Goal: Check status: Check status

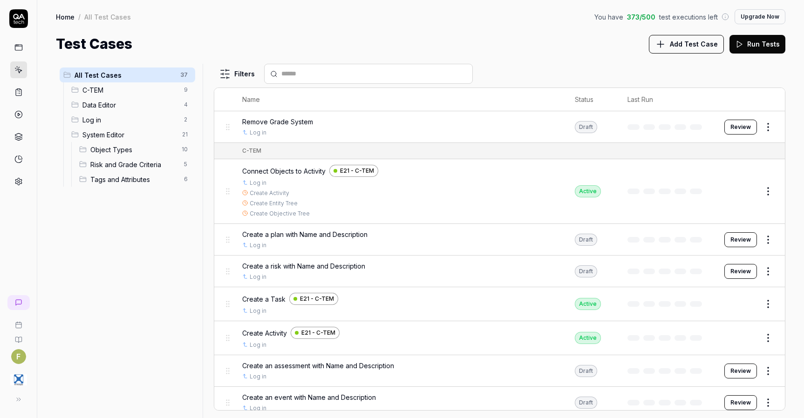
scroll to position [1014, 0]
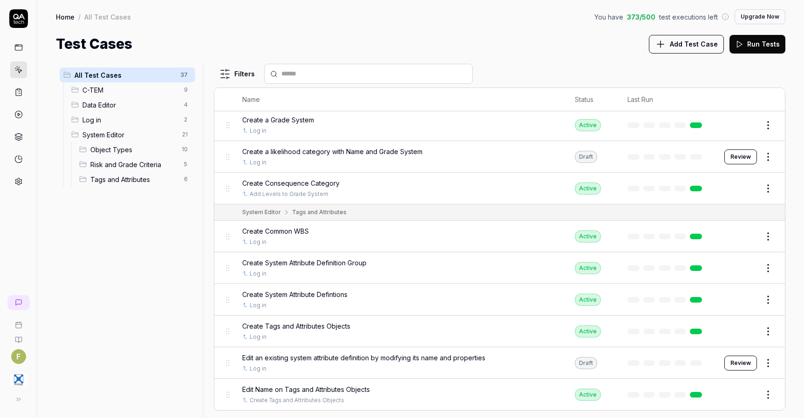
click at [13, 93] on link at bounding box center [18, 92] width 17 height 17
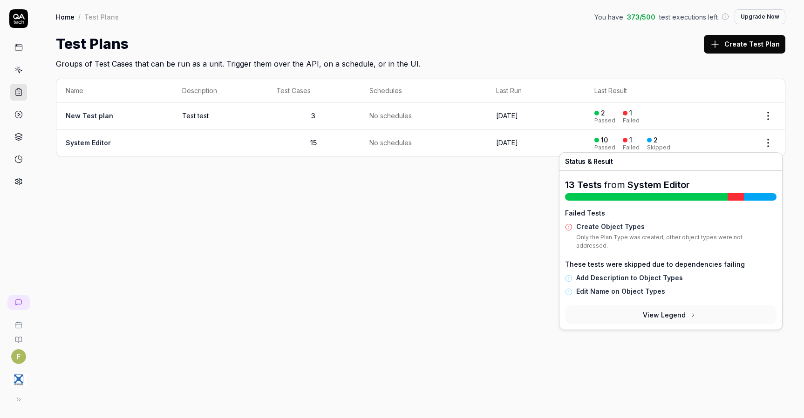
click at [635, 145] on div "Failed" at bounding box center [630, 148] width 17 height 6
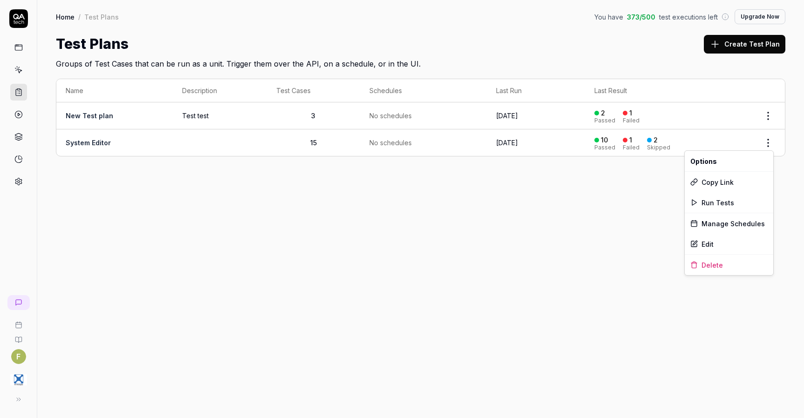
click at [761, 142] on html "F Home / Test Plans You have 373 / 500 test executions left Upgrade Now Home / …" at bounding box center [402, 209] width 804 height 418
click at [585, 217] on html "F Home / Test Plans You have 373 / 500 test executions left Upgrade Now Home / …" at bounding box center [402, 209] width 804 height 418
click at [363, 153] on td "No schedules" at bounding box center [423, 142] width 127 height 27
click at [398, 142] on span "No schedules" at bounding box center [390, 143] width 42 height 10
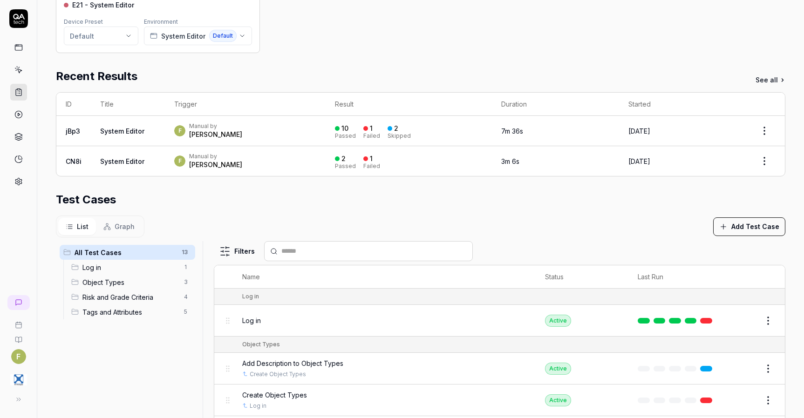
scroll to position [196, 0]
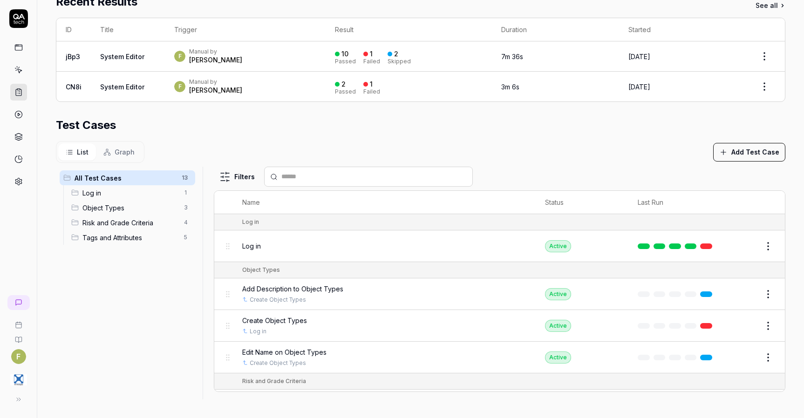
click at [110, 156] on button "Graph" at bounding box center [119, 151] width 46 height 17
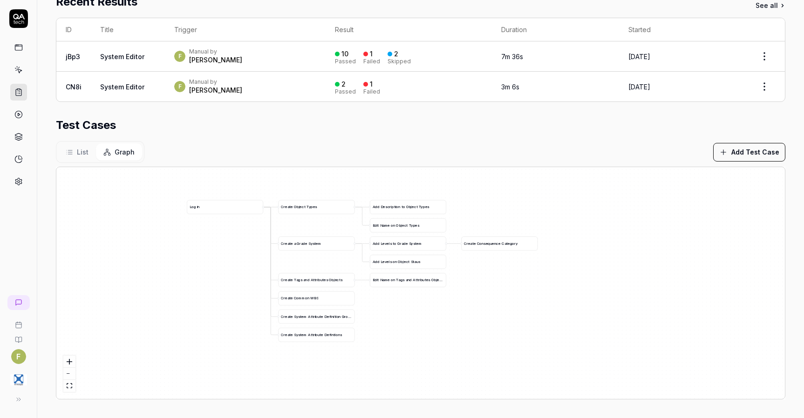
drag, startPoint x: 670, startPoint y: 326, endPoint x: 533, endPoint y: 291, distance: 141.1
click at [533, 291] on div "A d d D e s c r i p t i o n t o O b j e c t T y p e s C r e a t e O b j e c t T…" at bounding box center [420, 283] width 728 height 232
click at [763, 78] on html "**********" at bounding box center [402, 209] width 804 height 418
click at [413, 117] on html "**********" at bounding box center [402, 209] width 804 height 418
click at [76, 145] on button "List" at bounding box center [77, 151] width 38 height 17
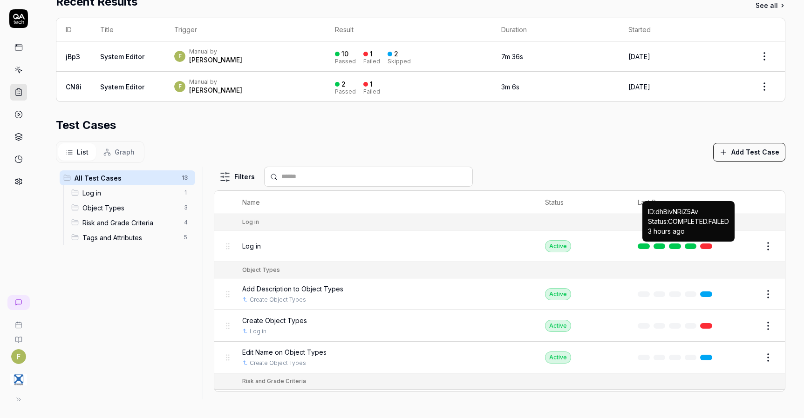
click at [700, 244] on link at bounding box center [706, 246] width 12 height 6
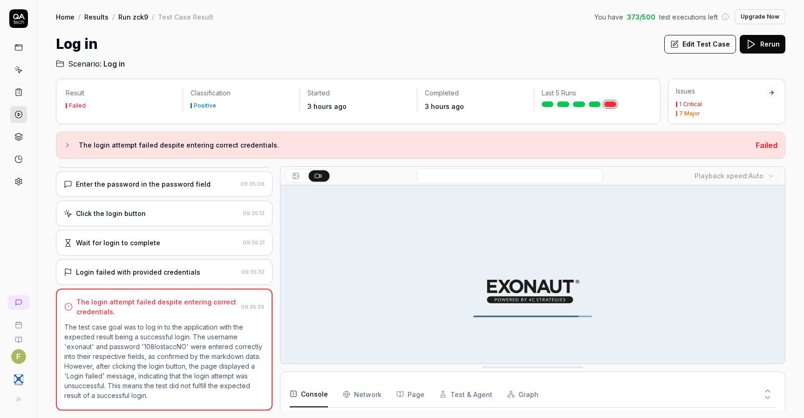
scroll to position [93, 0]
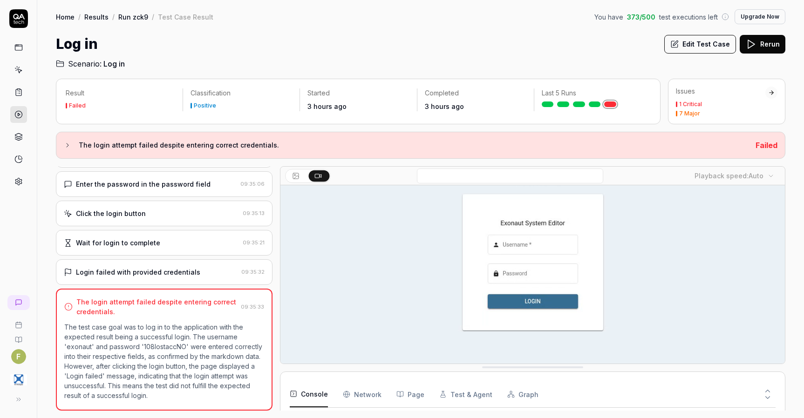
click at [751, 96] on div "Issues 1 Critical 7 Major" at bounding box center [720, 102] width 89 height 30
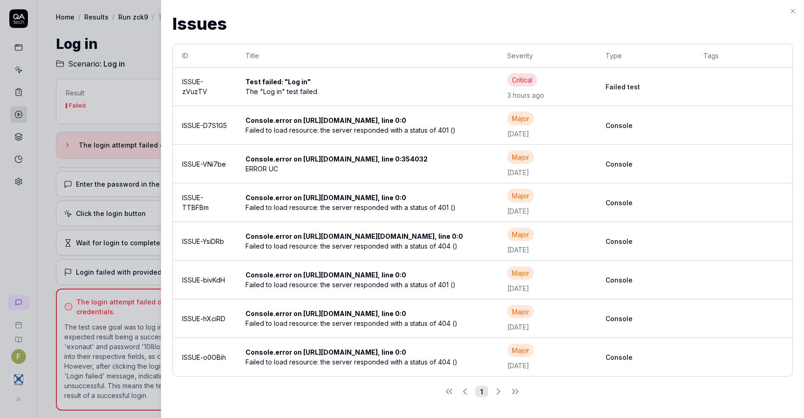
click at [751, 96] on td at bounding box center [743, 87] width 98 height 39
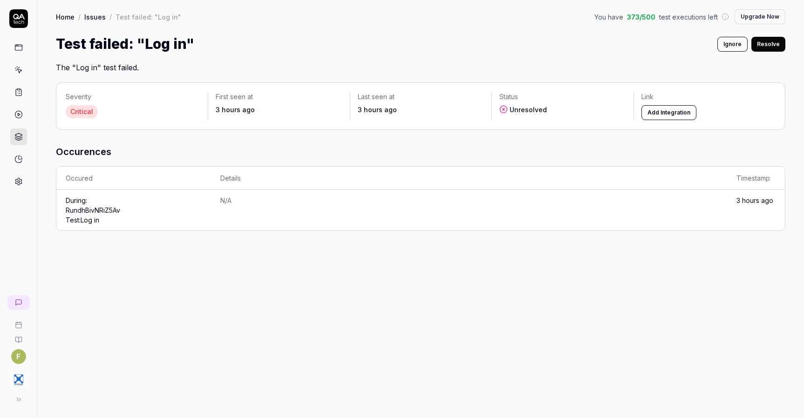
click at [677, 115] on button "Add Integration" at bounding box center [668, 112] width 55 height 15
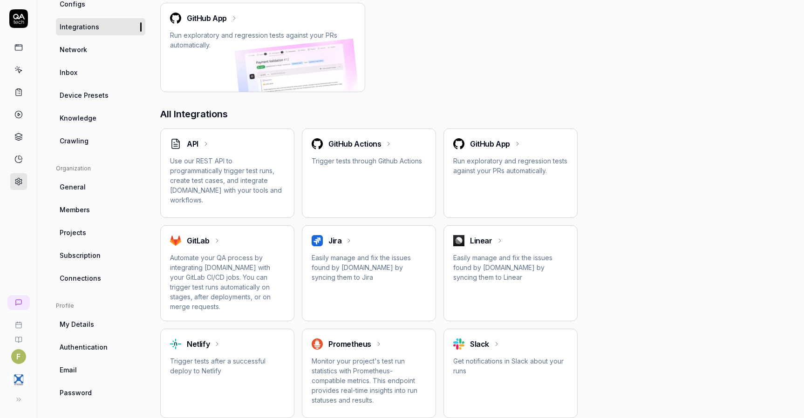
scroll to position [140, 0]
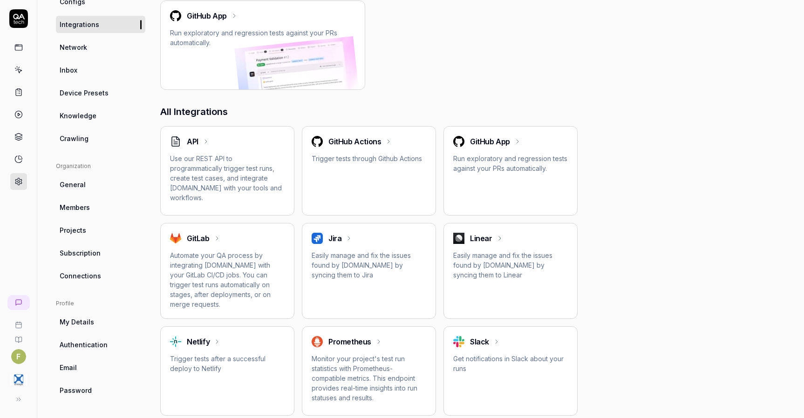
click at [227, 285] on p "Automate your QA process by integrating [DOMAIN_NAME] with your GitLab CI/CD jo…" at bounding box center [227, 279] width 115 height 59
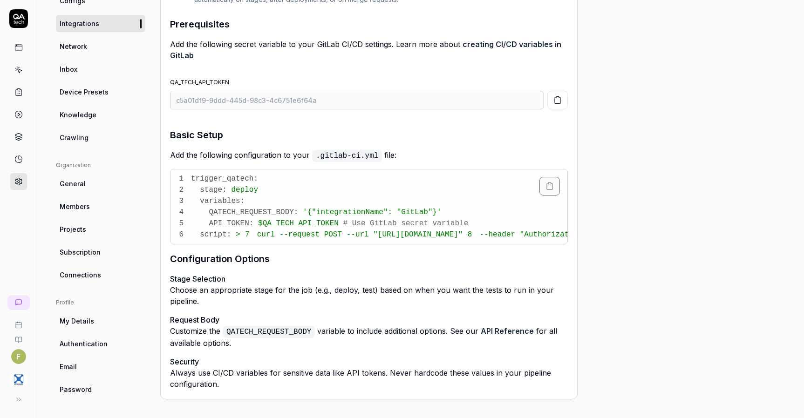
scroll to position [180, 0]
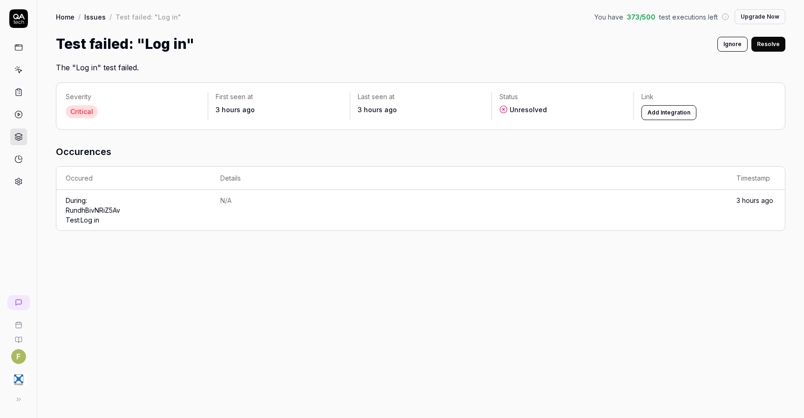
click at [193, 200] on td "During: Run dhBivNRiZ5Av Test: Log in" at bounding box center [133, 210] width 155 height 41
click at [82, 109] on div "Critical" at bounding box center [82, 111] width 32 height 13
click at [566, 121] on div "Severity Critical First seen at 3 hours ago Last seen at 3 hours ago Status Unr…" at bounding box center [420, 105] width 729 height 47
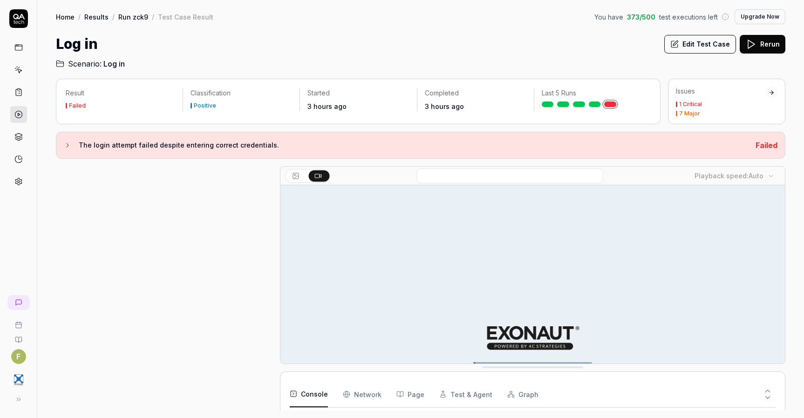
scroll to position [105, 0]
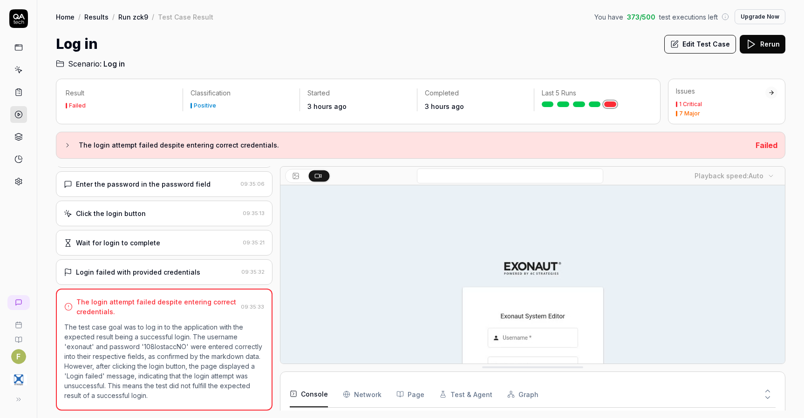
click at [731, 113] on div "7 Major" at bounding box center [720, 114] width 89 height 6
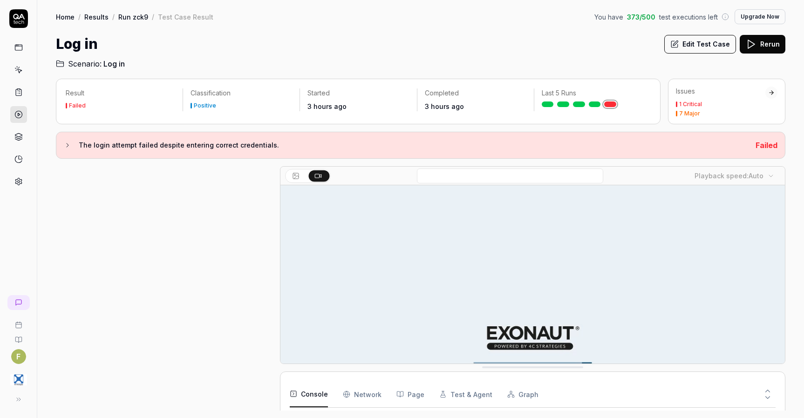
scroll to position [105, 0]
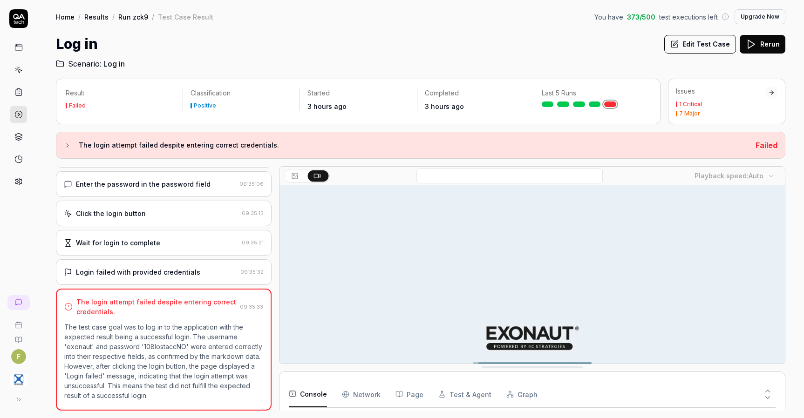
click at [272, 289] on div at bounding box center [274, 288] width 7 height 244
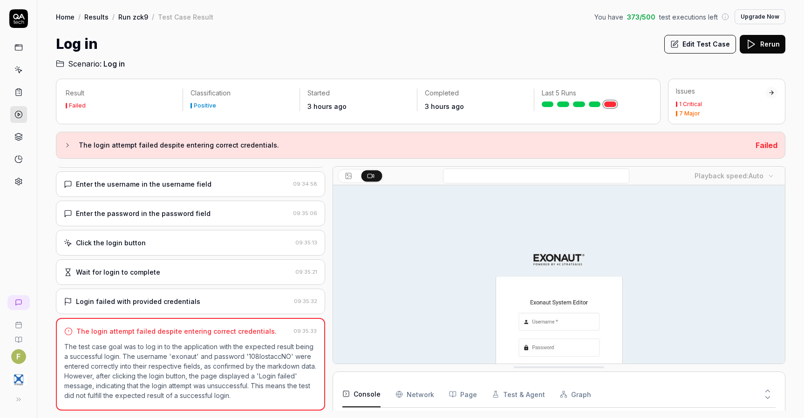
click at [329, 296] on div at bounding box center [328, 288] width 7 height 244
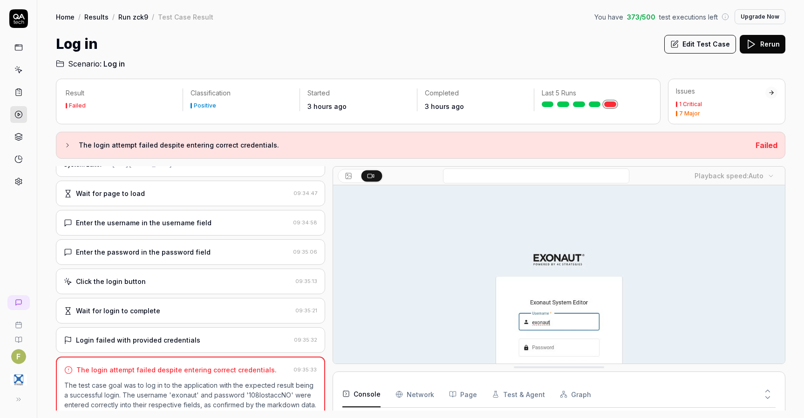
scroll to position [20, 0]
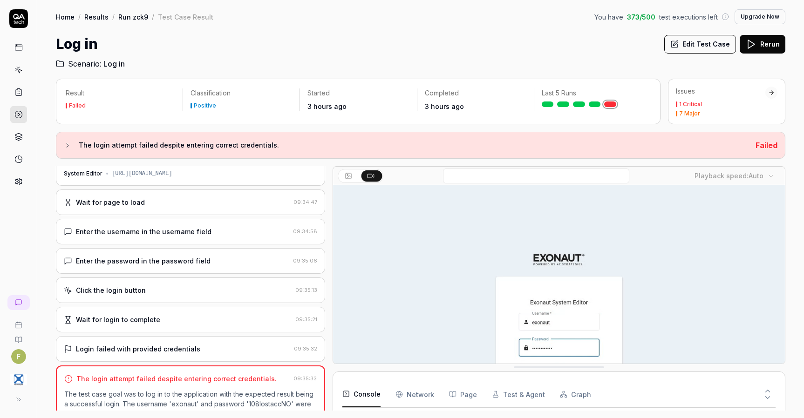
click at [259, 233] on div "Enter the username in the username field" at bounding box center [176, 232] width 225 height 10
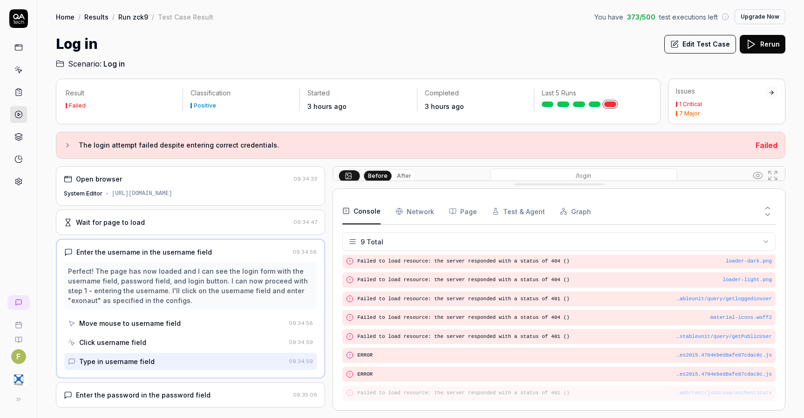
drag, startPoint x: 578, startPoint y: 367, endPoint x: 564, endPoint y: 184, distance: 183.5
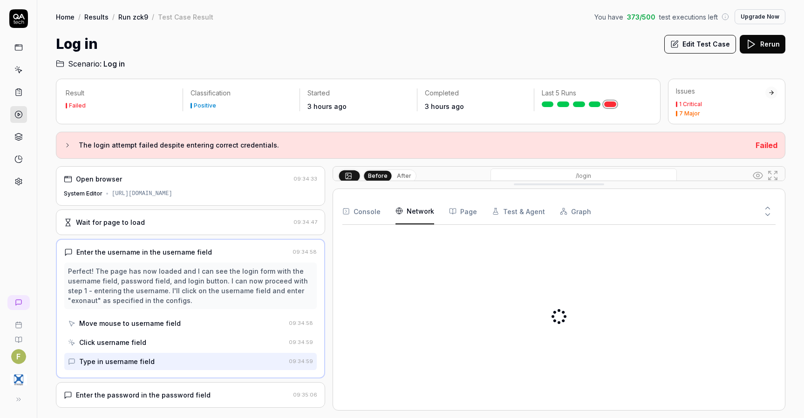
click at [419, 216] on Requests "Network" at bounding box center [414, 211] width 39 height 26
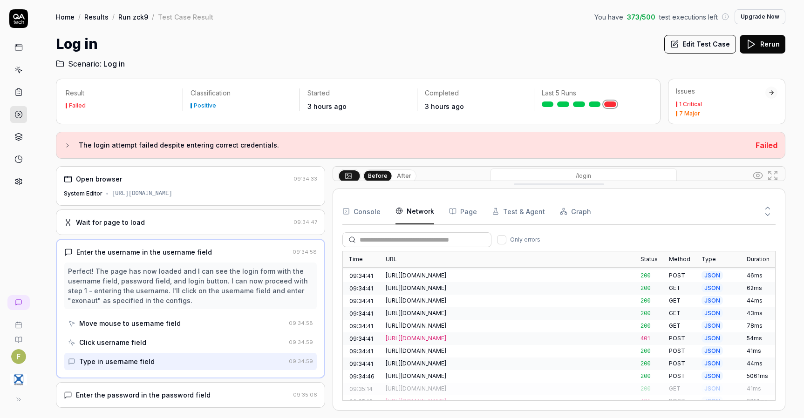
scroll to position [0, 0]
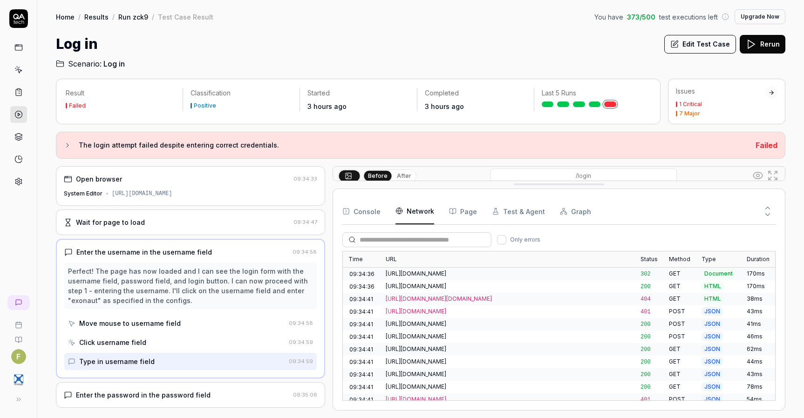
click at [465, 211] on button "Page" at bounding box center [463, 211] width 28 height 26
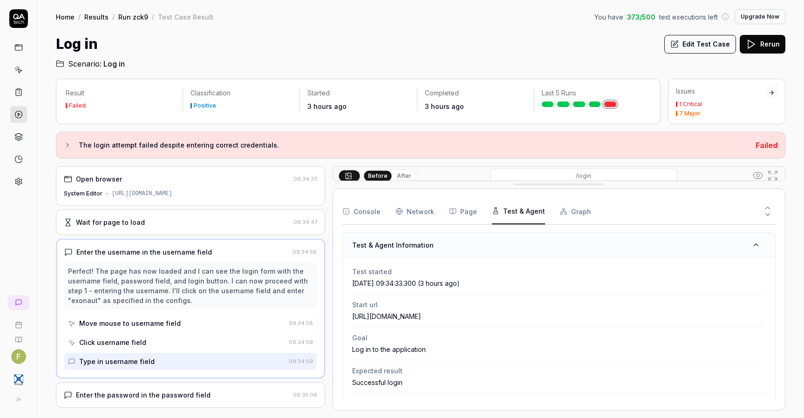
click at [526, 204] on button "Test & Agent" at bounding box center [518, 211] width 53 height 26
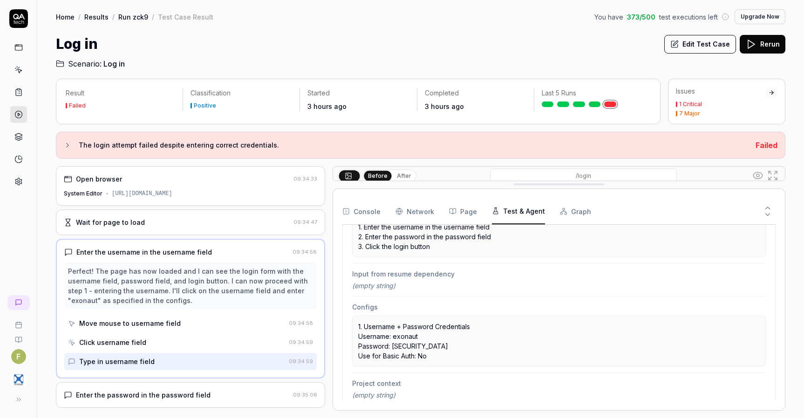
scroll to position [205, 0]
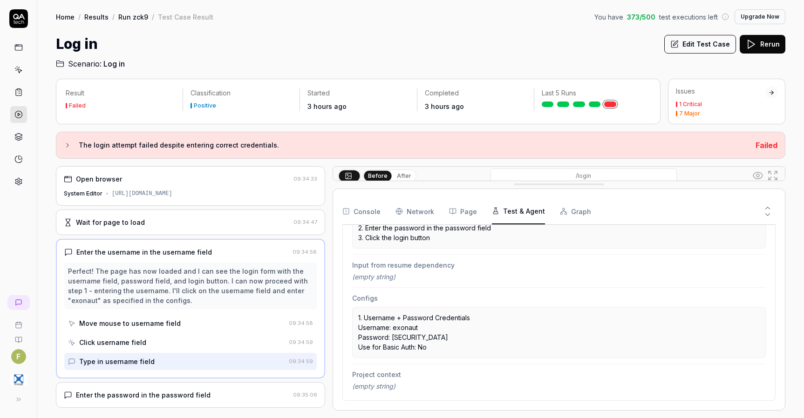
click at [572, 200] on button "Graph" at bounding box center [575, 211] width 31 height 26
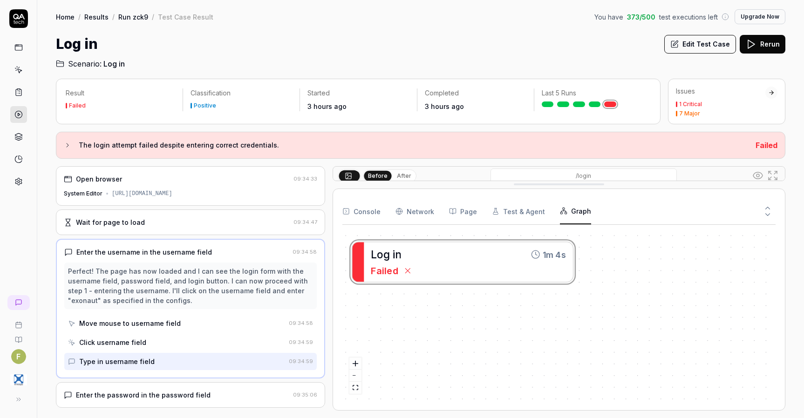
click at [426, 214] on Requests "Network" at bounding box center [414, 211] width 39 height 26
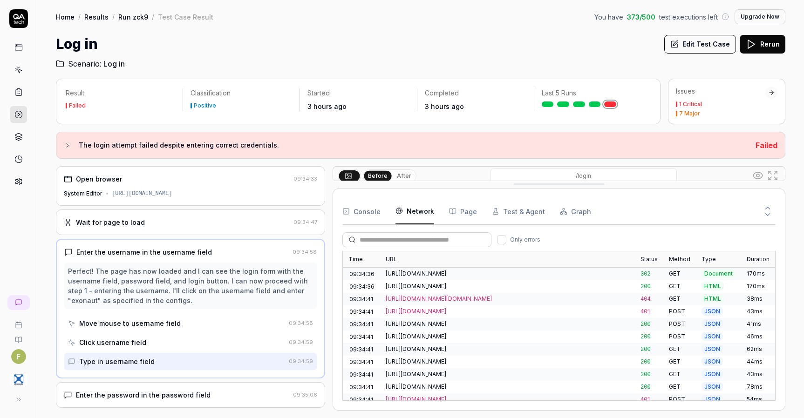
scroll to position [61, 0]
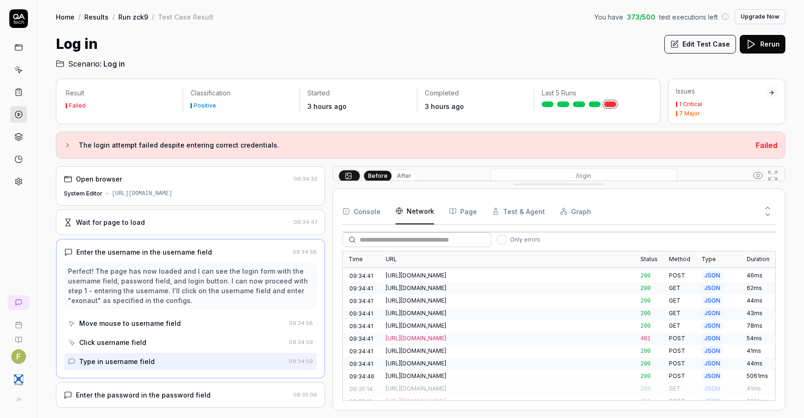
click at [529, 334] on div "[URL][DOMAIN_NAME]" at bounding box center [506, 338] width 243 height 8
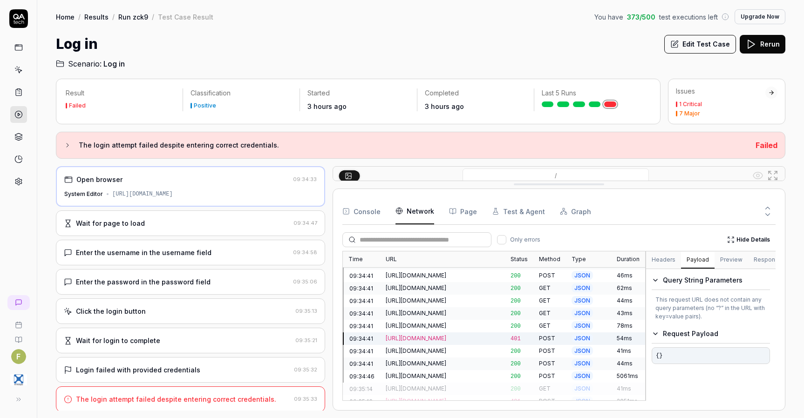
click at [699, 257] on button "Payload" at bounding box center [698, 260] width 34 height 17
click at [730, 258] on button "Preview" at bounding box center [731, 260] width 34 height 17
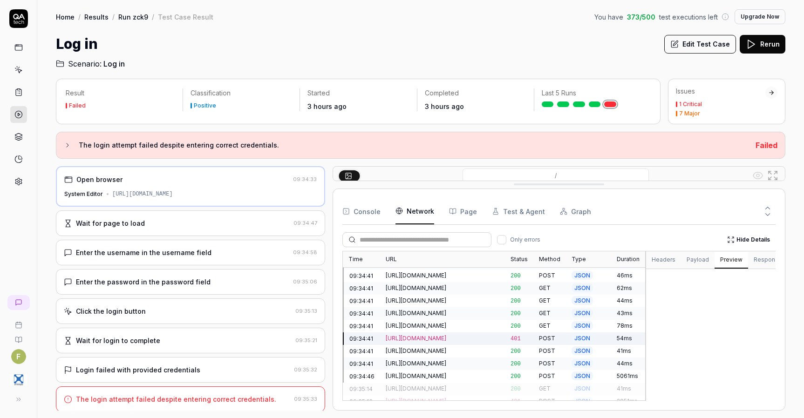
type textarea "**********"
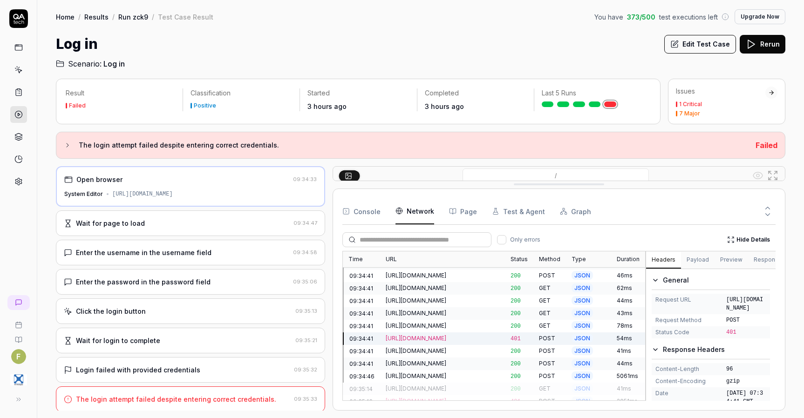
click at [674, 263] on button "Headers" at bounding box center [663, 260] width 35 height 17
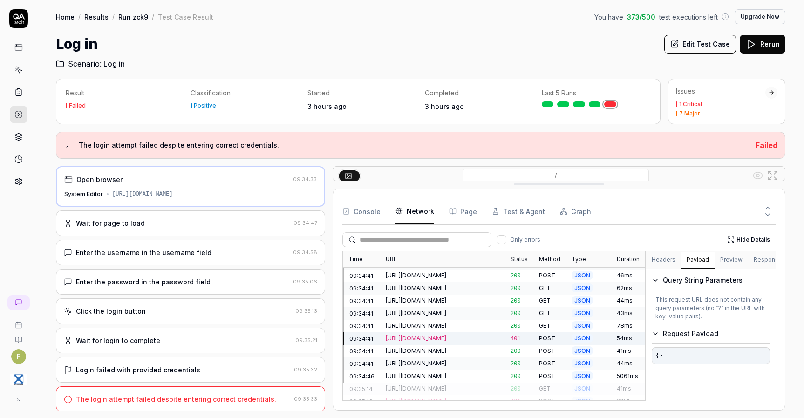
click at [692, 258] on button "Payload" at bounding box center [698, 260] width 34 height 17
click at [663, 259] on button "Headers" at bounding box center [663, 260] width 35 height 17
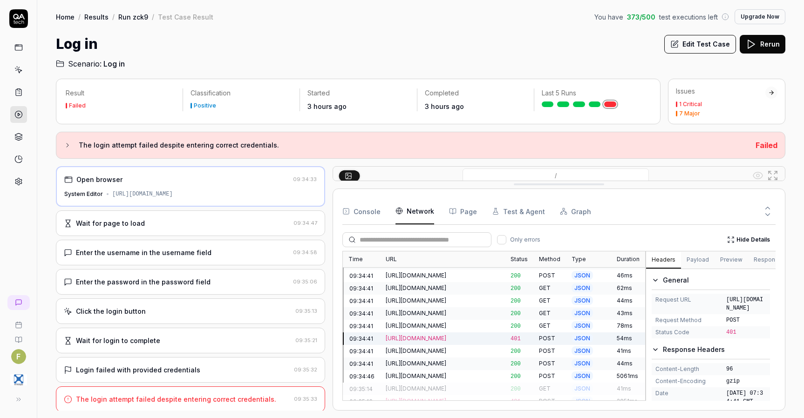
click at [17, 259] on div "F" at bounding box center [18, 209] width 37 height 418
click at [24, 111] on link at bounding box center [18, 114] width 17 height 17
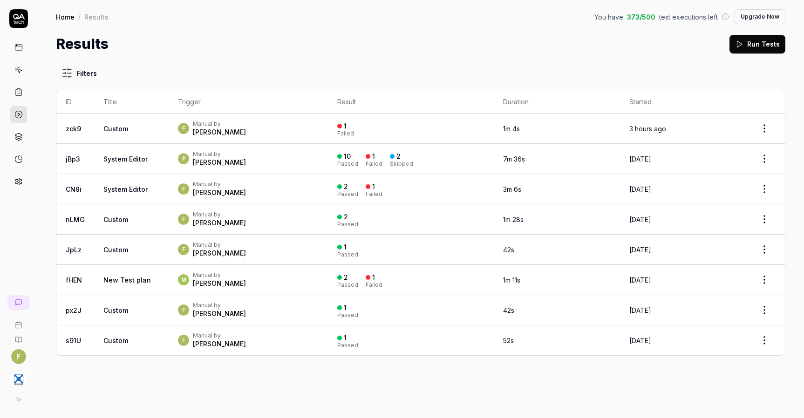
click at [61, 391] on div "Filters ID Title Trigger Result Duration Started zck9 Custom F Manual by Fabian…" at bounding box center [420, 236] width 766 height 364
